Goal: Transaction & Acquisition: Purchase product/service

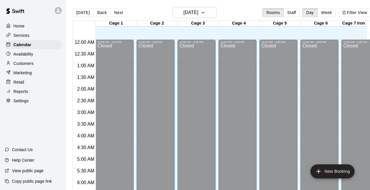
scroll to position [380, 0]
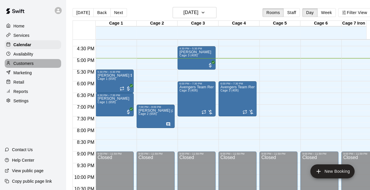
click at [28, 64] on p "Customers" at bounding box center [23, 64] width 20 height 6
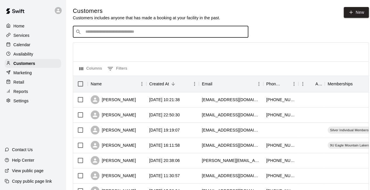
click at [89, 34] on input "Search customers by name or email" at bounding box center [165, 32] width 162 height 6
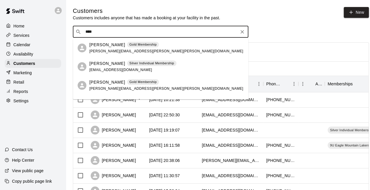
type input "****"
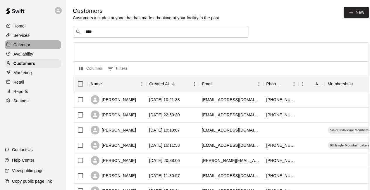
click at [38, 46] on div "Calendar" at bounding box center [33, 44] width 56 height 9
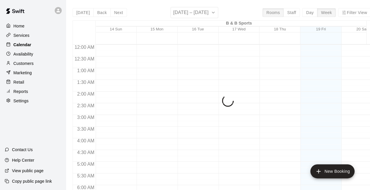
scroll to position [381, 0]
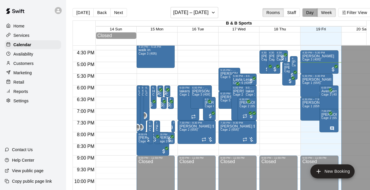
click at [312, 13] on button "Day" at bounding box center [309, 12] width 15 height 9
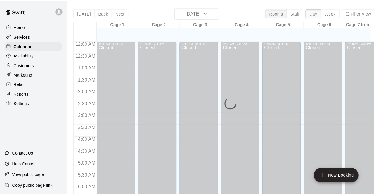
scroll to position [398, 0]
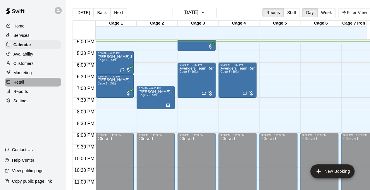
click at [45, 87] on div "Retail" at bounding box center [33, 82] width 56 height 9
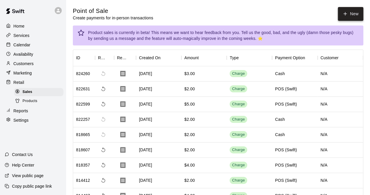
click at [352, 14] on button "New" at bounding box center [350, 14] width 25 height 14
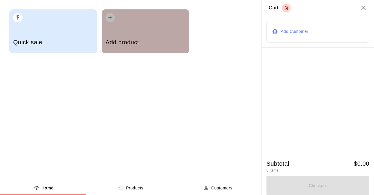
click at [150, 25] on div "Add product" at bounding box center [146, 31] width 88 height 44
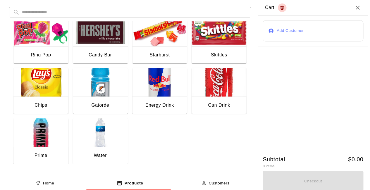
scroll to position [116, 0]
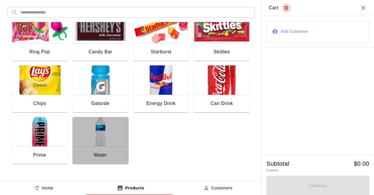
click at [89, 136] on img "button" at bounding box center [101, 131] width 56 height 29
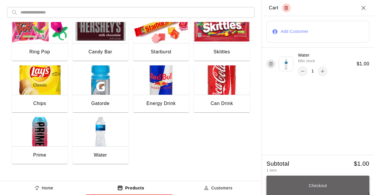
click at [314, 183] on button "Checkout" at bounding box center [318, 185] width 103 height 20
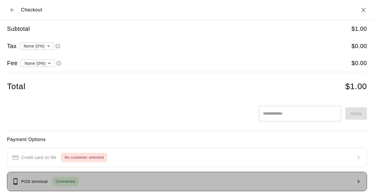
click at [280, 179] on button "POS terminal Connected" at bounding box center [187, 180] width 360 height 19
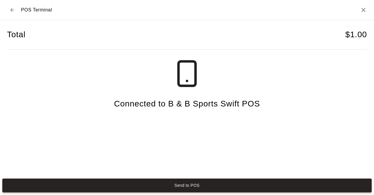
click at [202, 186] on button "Send to POS" at bounding box center [187, 185] width 370 height 14
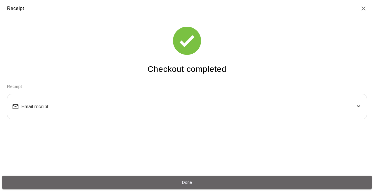
click at [202, 186] on button "Done" at bounding box center [187, 182] width 370 height 14
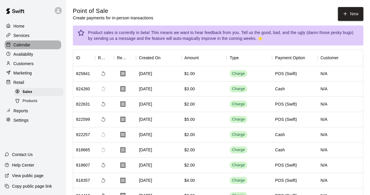
click at [32, 47] on div "Calendar" at bounding box center [33, 44] width 56 height 9
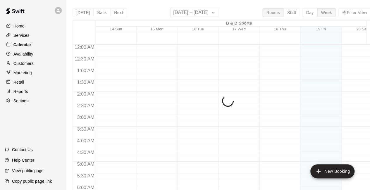
scroll to position [381, 0]
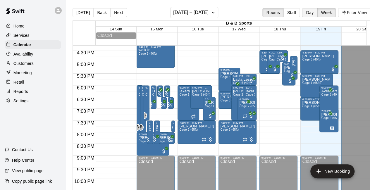
click at [314, 13] on button "Day" at bounding box center [309, 12] width 15 height 9
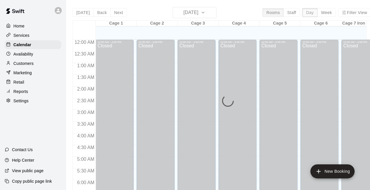
scroll to position [402, 0]
